Goal: Find specific page/section: Find specific page/section

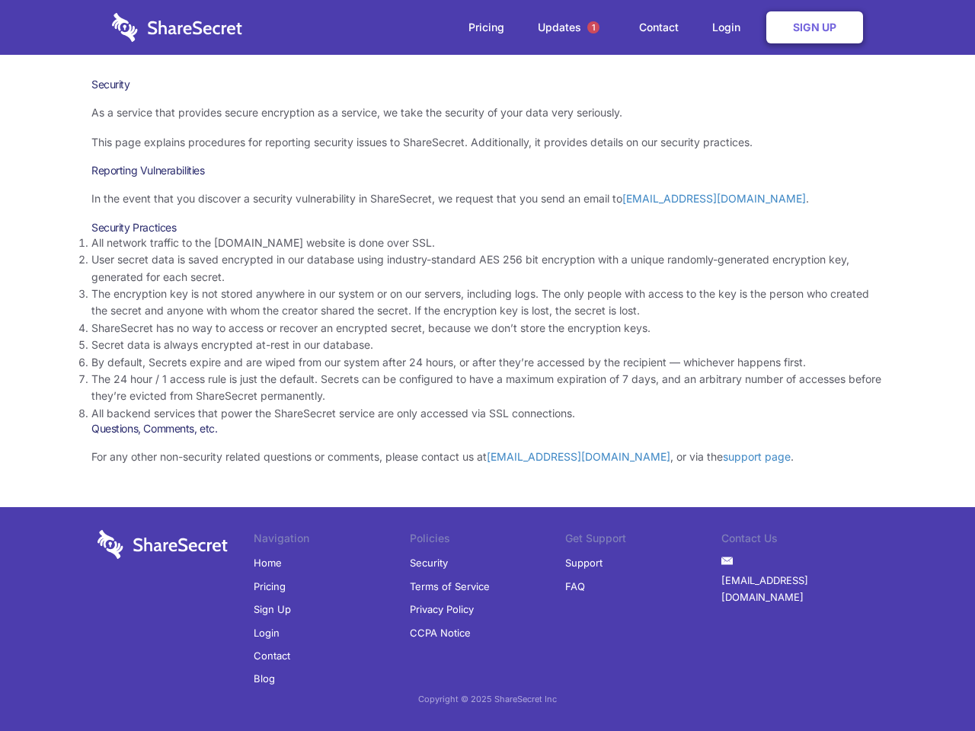
click at [488, 366] on li "By default, Secrets expire and are wiped from our system after 24 hours, or aft…" at bounding box center [487, 362] width 792 height 17
click at [594, 27] on span "1" at bounding box center [593, 27] width 12 height 12
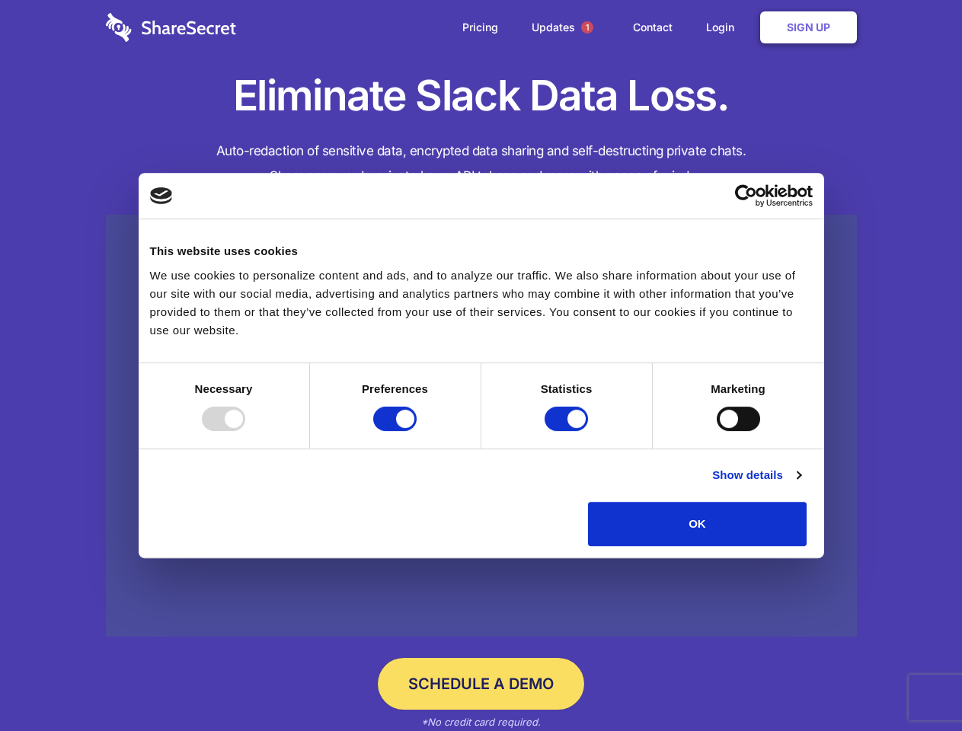
click at [245, 431] on div at bounding box center [223, 419] width 43 height 24
click at [417, 431] on input "Preferences" at bounding box center [394, 419] width 43 height 24
checkbox input "false"
click at [568, 431] on input "Statistics" at bounding box center [566, 419] width 43 height 24
checkbox input "false"
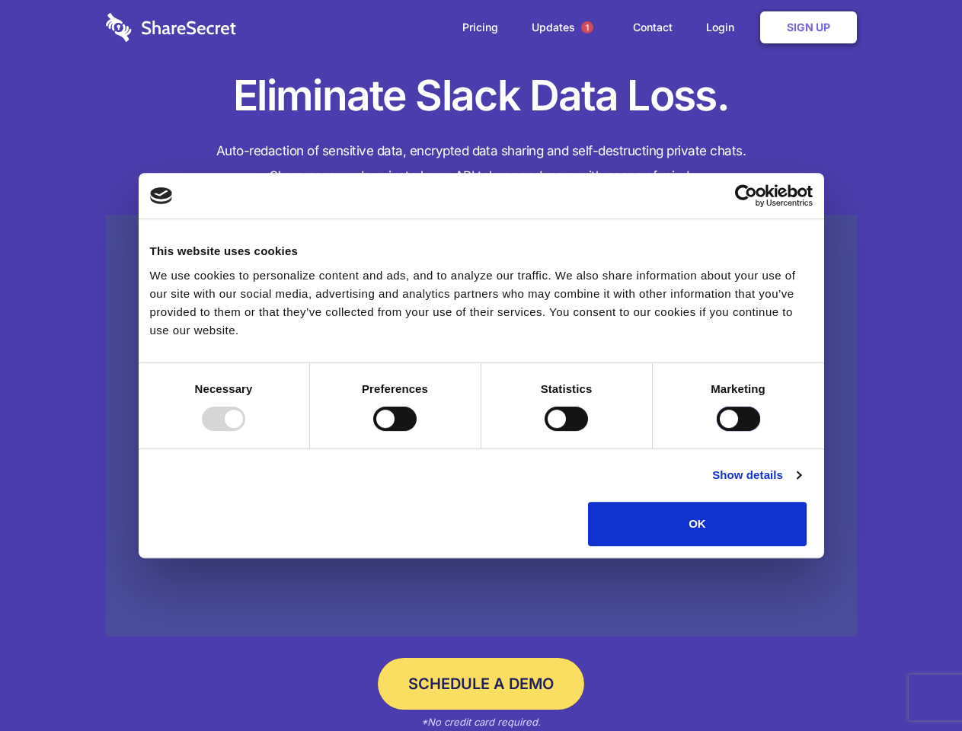
click at [717, 431] on input "Marketing" at bounding box center [738, 419] width 43 height 24
checkbox input "true"
click at [801, 485] on link "Show details" at bounding box center [756, 475] width 88 height 18
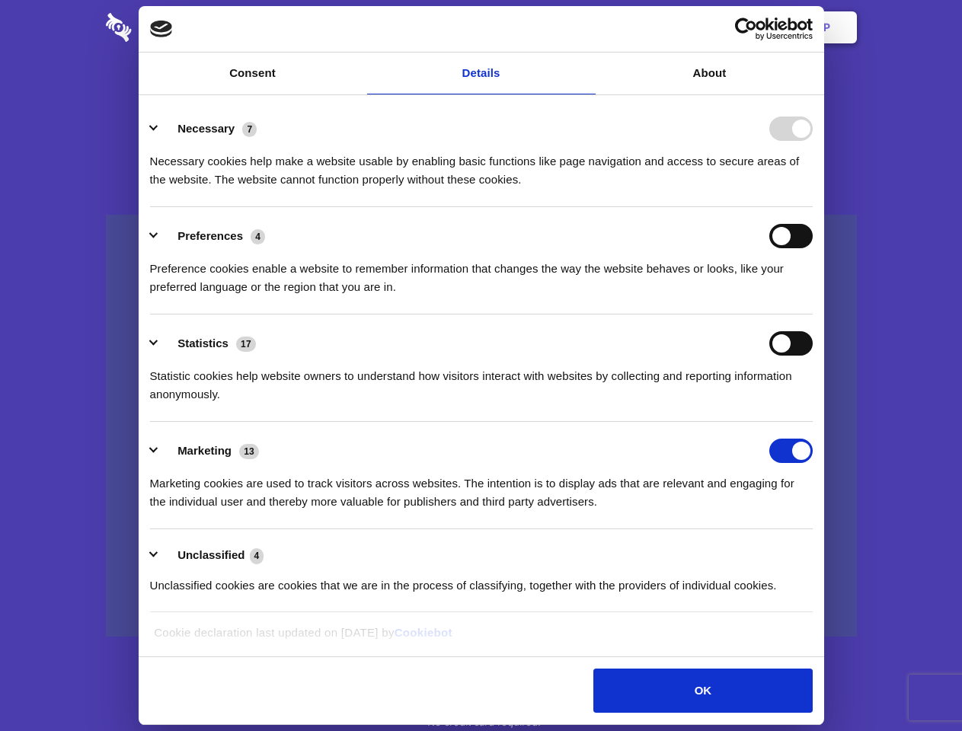
click at [813, 207] on li "Necessary 7 Necessary cookies help make a website usable by enabling basic func…" at bounding box center [481, 153] width 663 height 107
click at [587, 27] on span "1" at bounding box center [587, 27] width 12 height 12
